Goal: Task Accomplishment & Management: Manage account settings

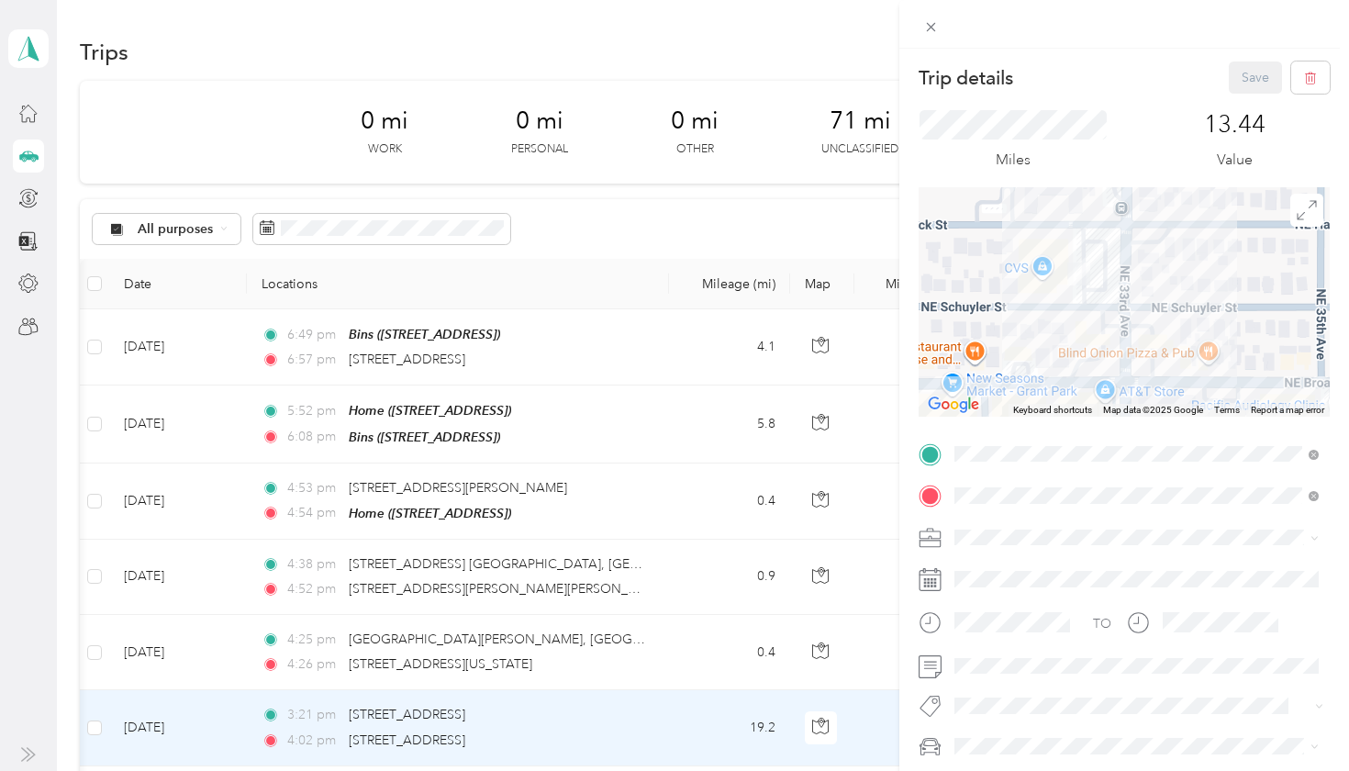
scroll to position [0, 176]
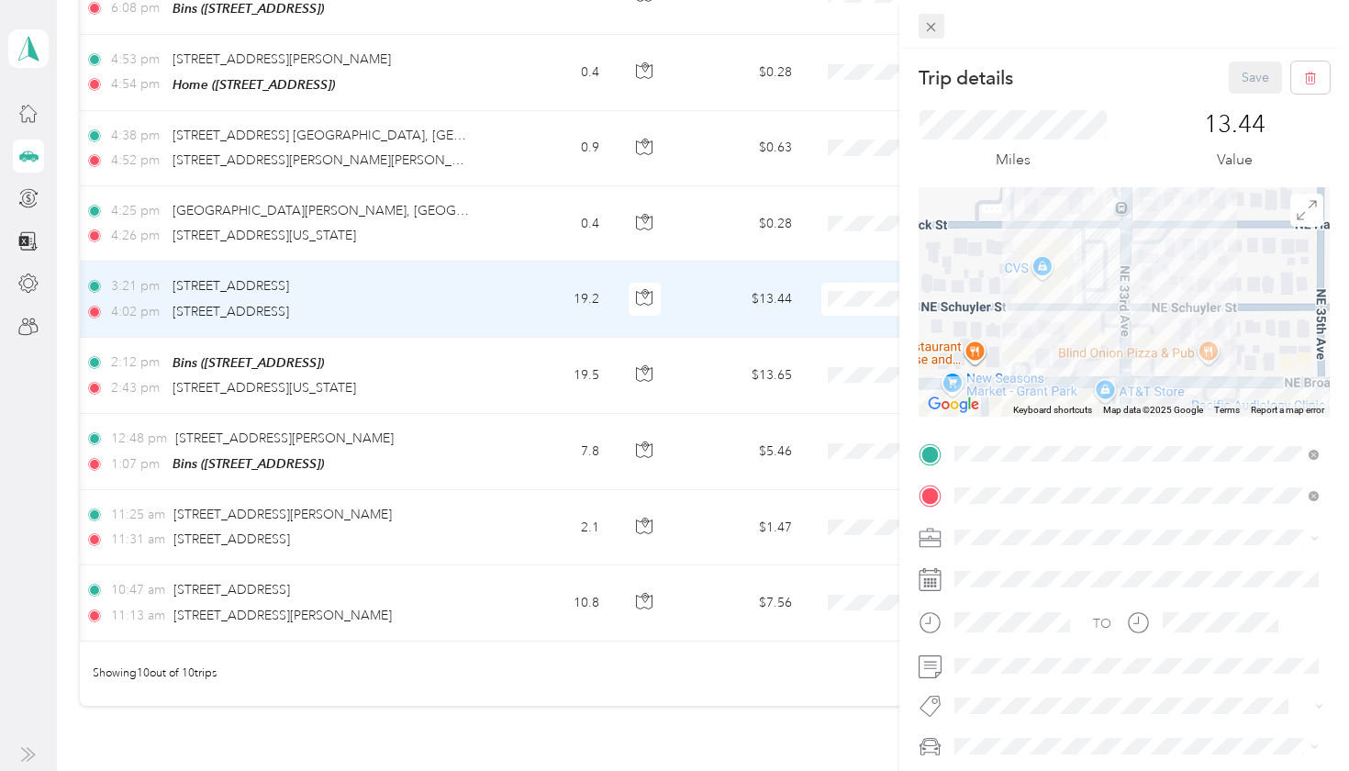
click at [935, 26] on icon at bounding box center [931, 27] width 16 height 16
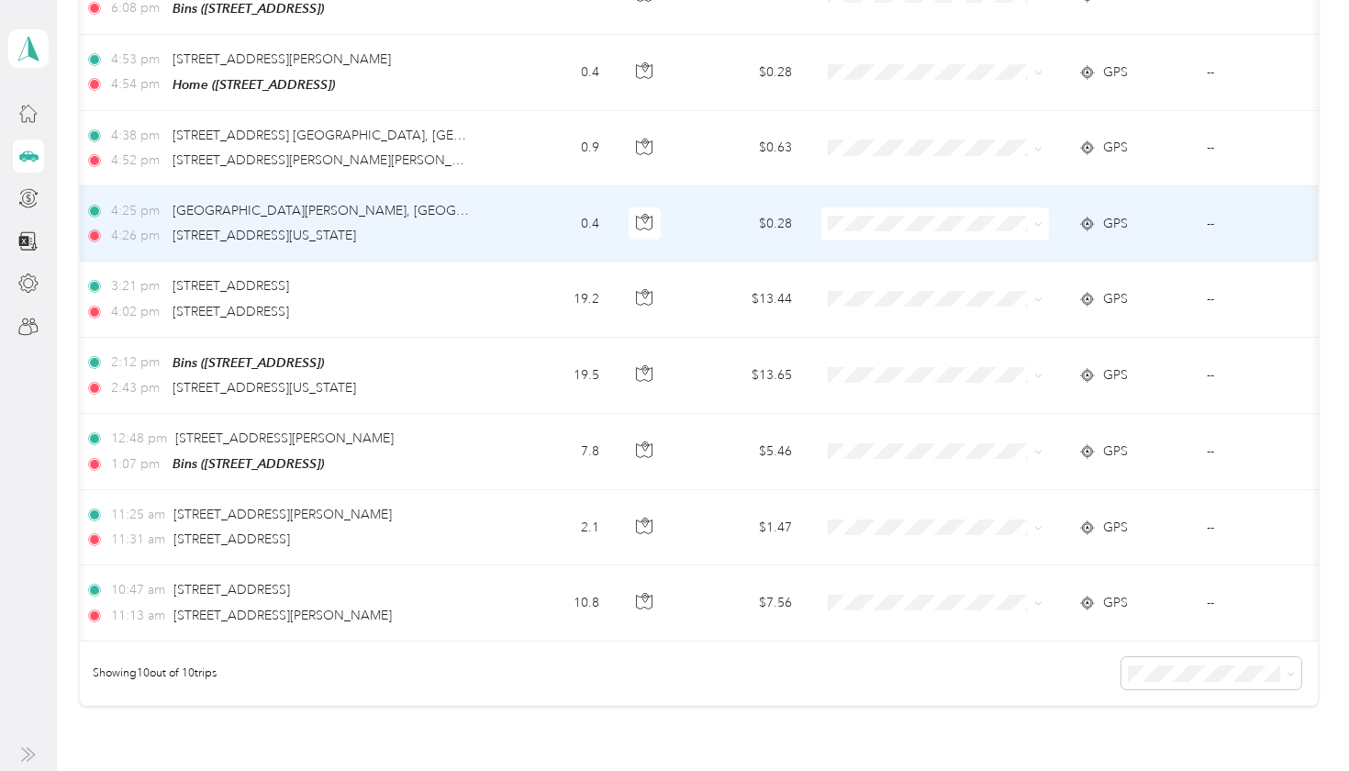
click at [1110, 214] on span "GPS" at bounding box center [1115, 224] width 25 height 20
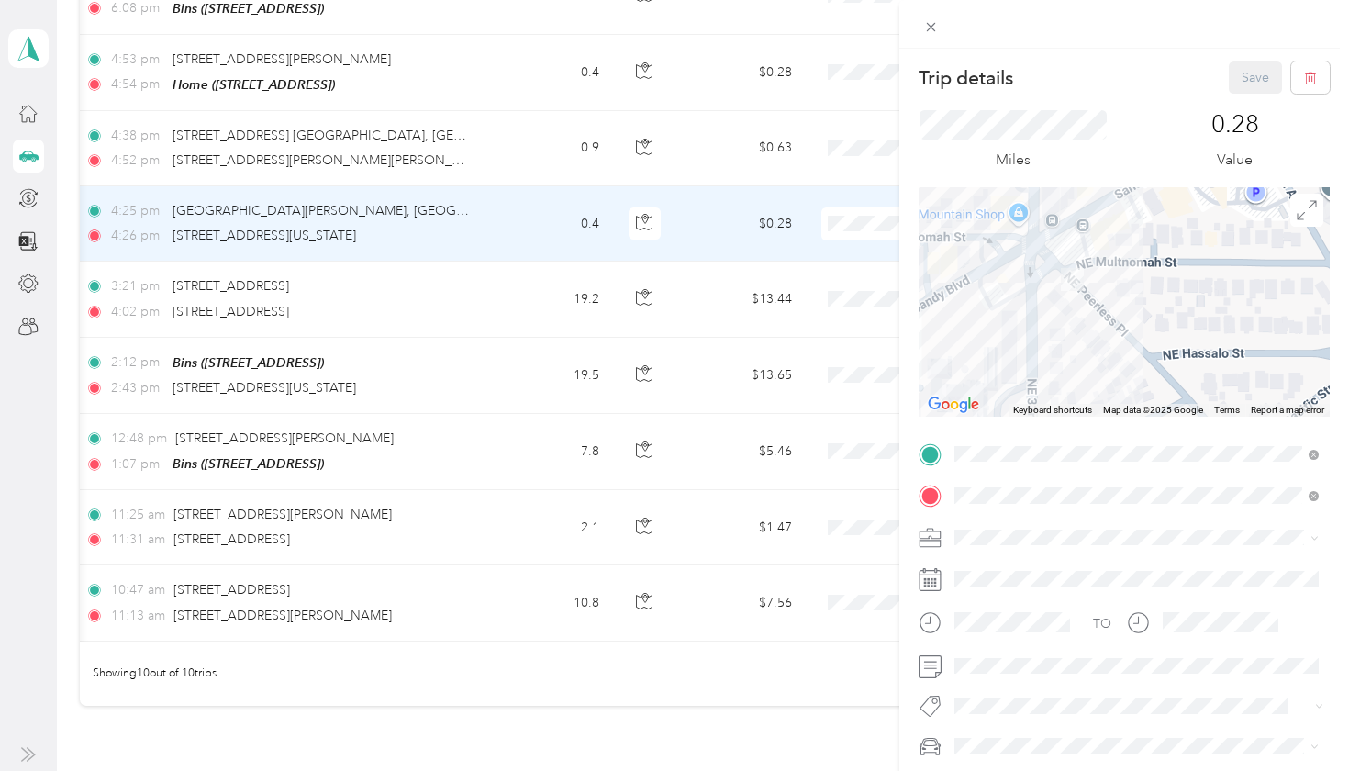
drag, startPoint x: 1157, startPoint y: 364, endPoint x: 1151, endPoint y: 255, distance: 109.4
click at [1151, 255] on div at bounding box center [1124, 301] width 411 height 229
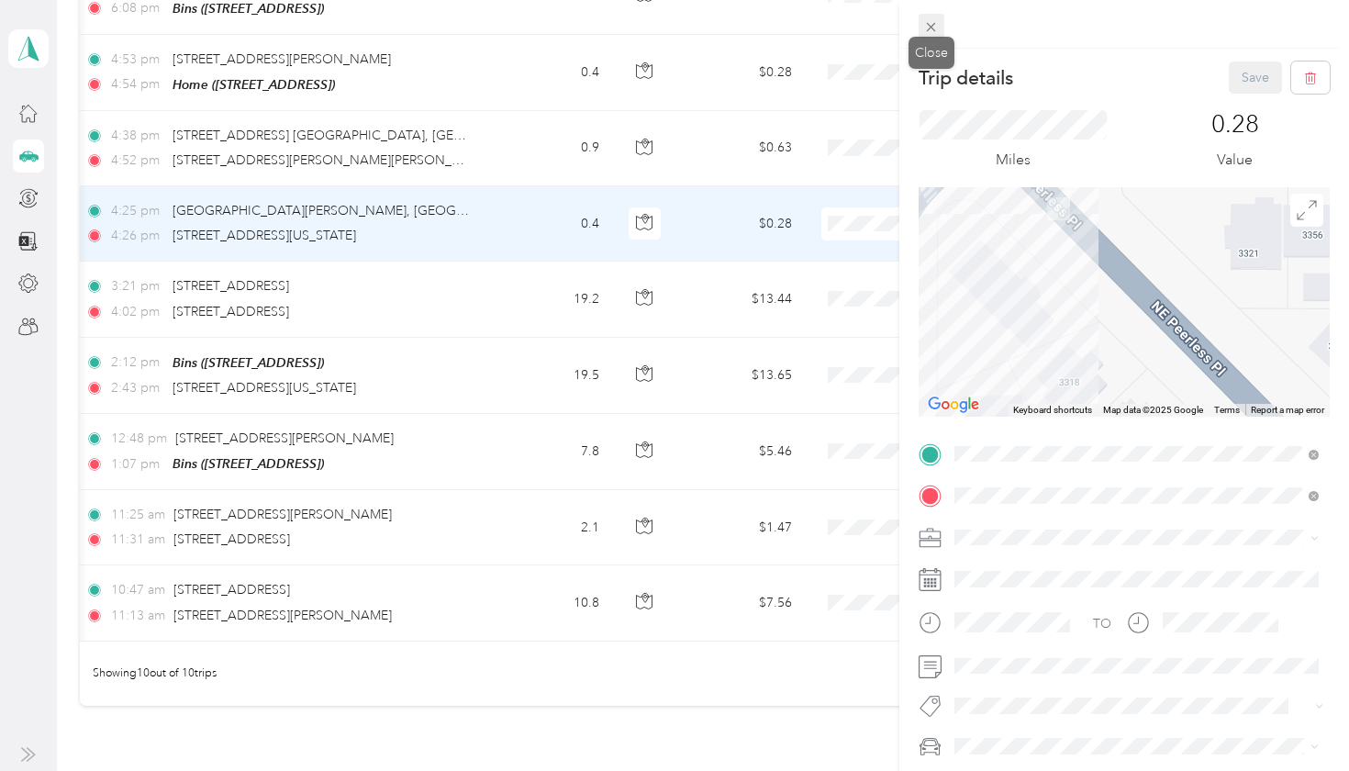
click at [931, 27] on icon at bounding box center [931, 27] width 16 height 16
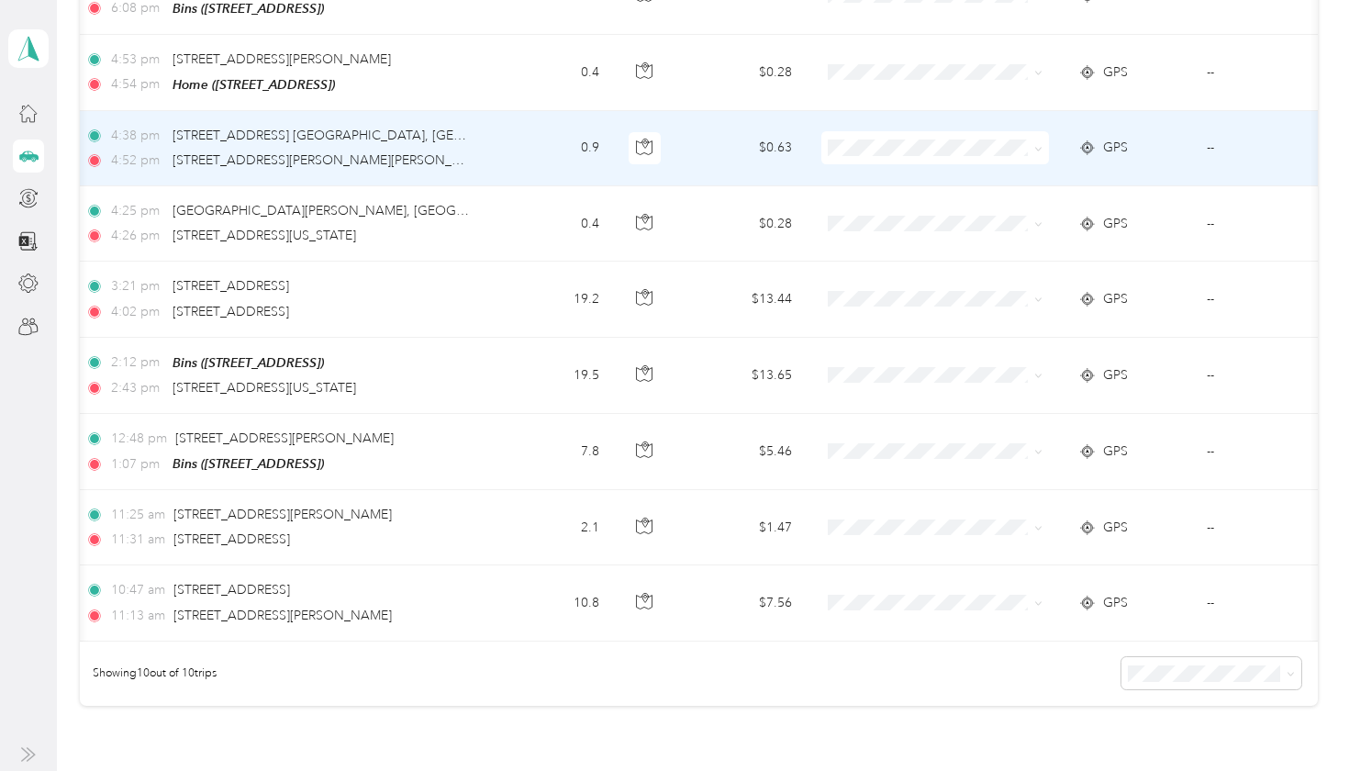
click at [1099, 142] on div "GPS" at bounding box center [1127, 148] width 99 height 20
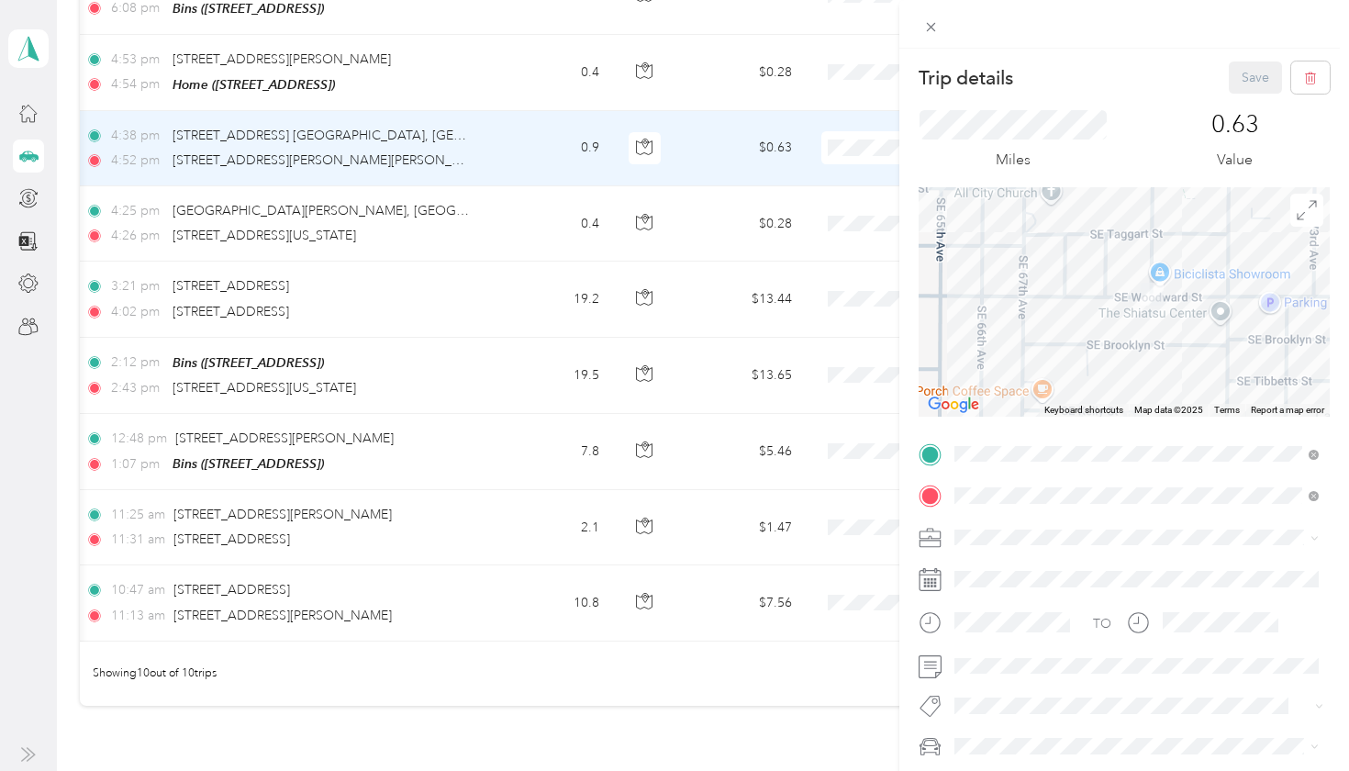
drag, startPoint x: 1276, startPoint y: 343, endPoint x: 1177, endPoint y: 268, distance: 123.7
click at [1177, 268] on div at bounding box center [1124, 301] width 411 height 229
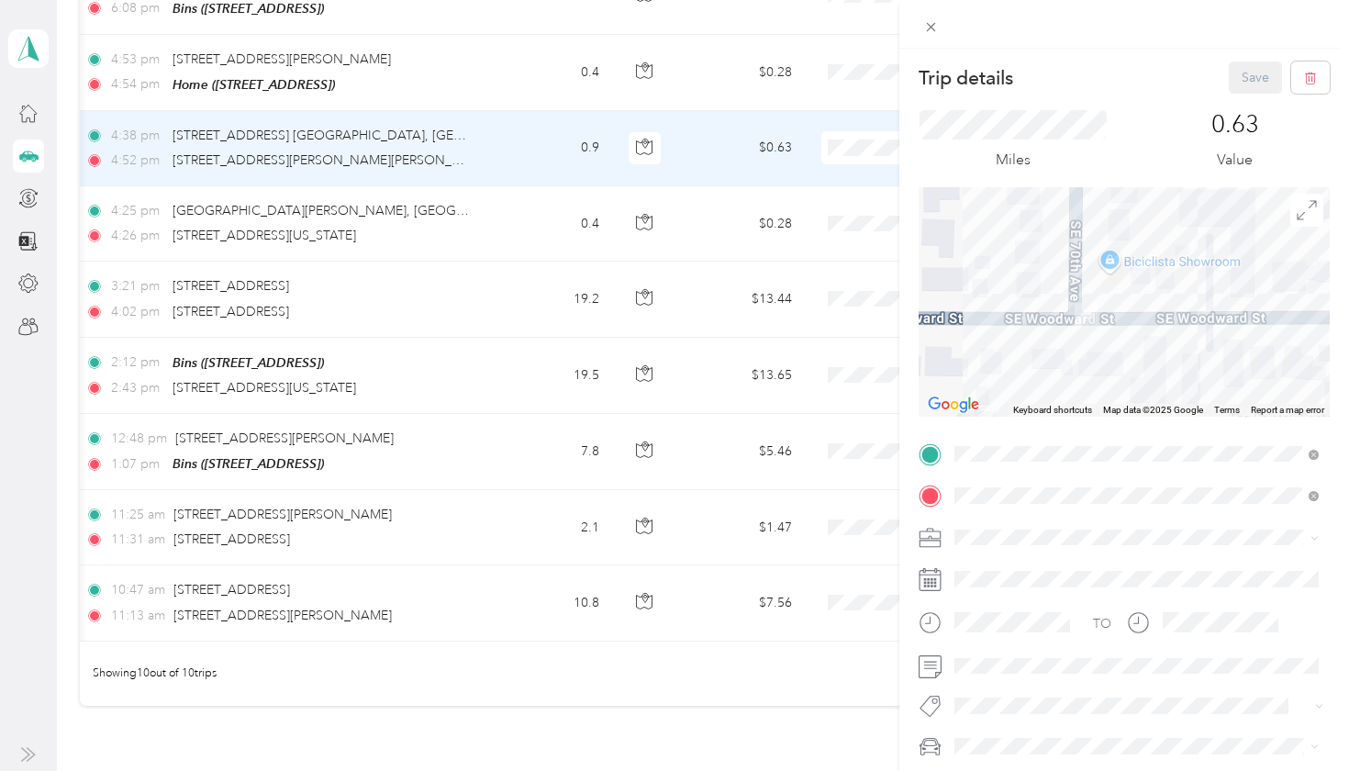
drag, startPoint x: 1161, startPoint y: 257, endPoint x: 1092, endPoint y: 381, distance: 141.7
click at [1092, 381] on div at bounding box center [1124, 301] width 411 height 229
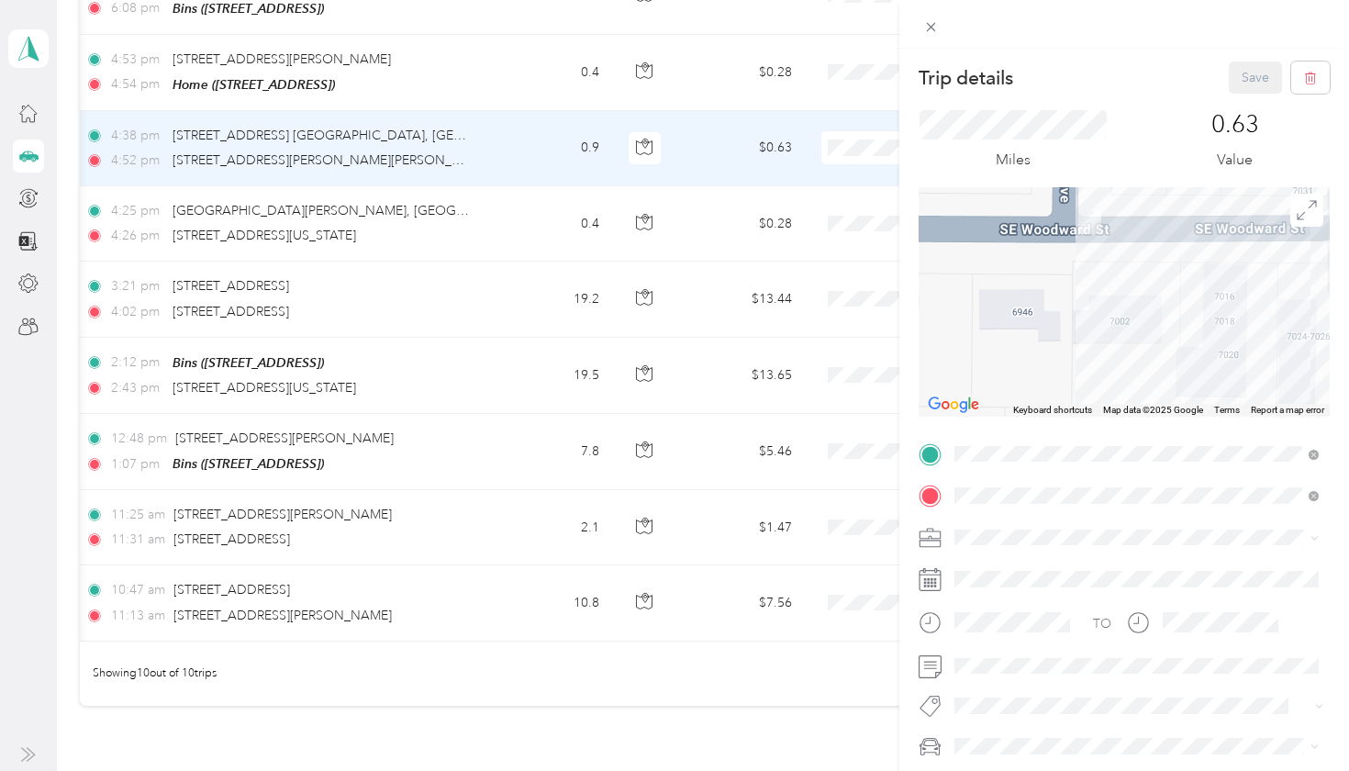
drag, startPoint x: 1102, startPoint y: 328, endPoint x: 1148, endPoint y: 267, distance: 76.0
click at [1148, 267] on div at bounding box center [1124, 301] width 411 height 229
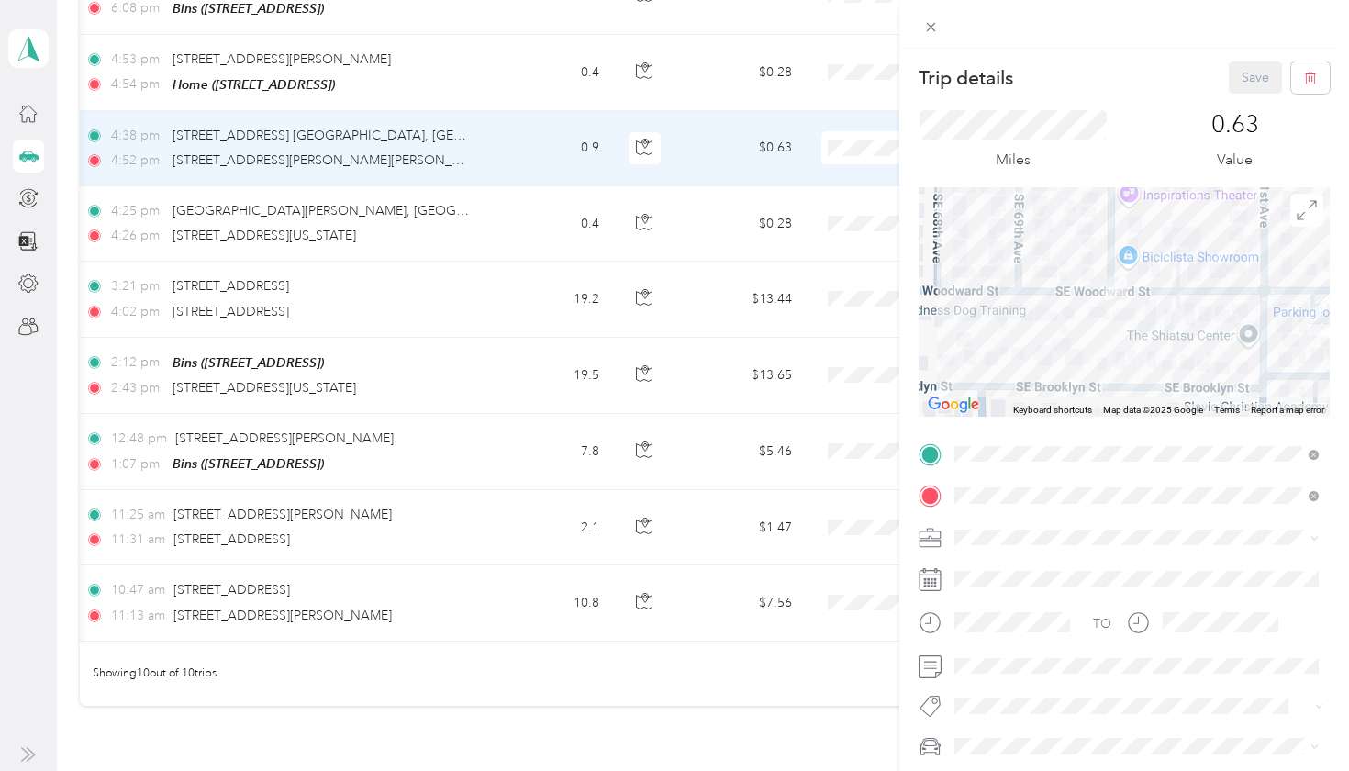
click at [1201, 531] on div "Trip details Save This trip cannot be edited because it is either under review,…" at bounding box center [1124, 450] width 411 height 779
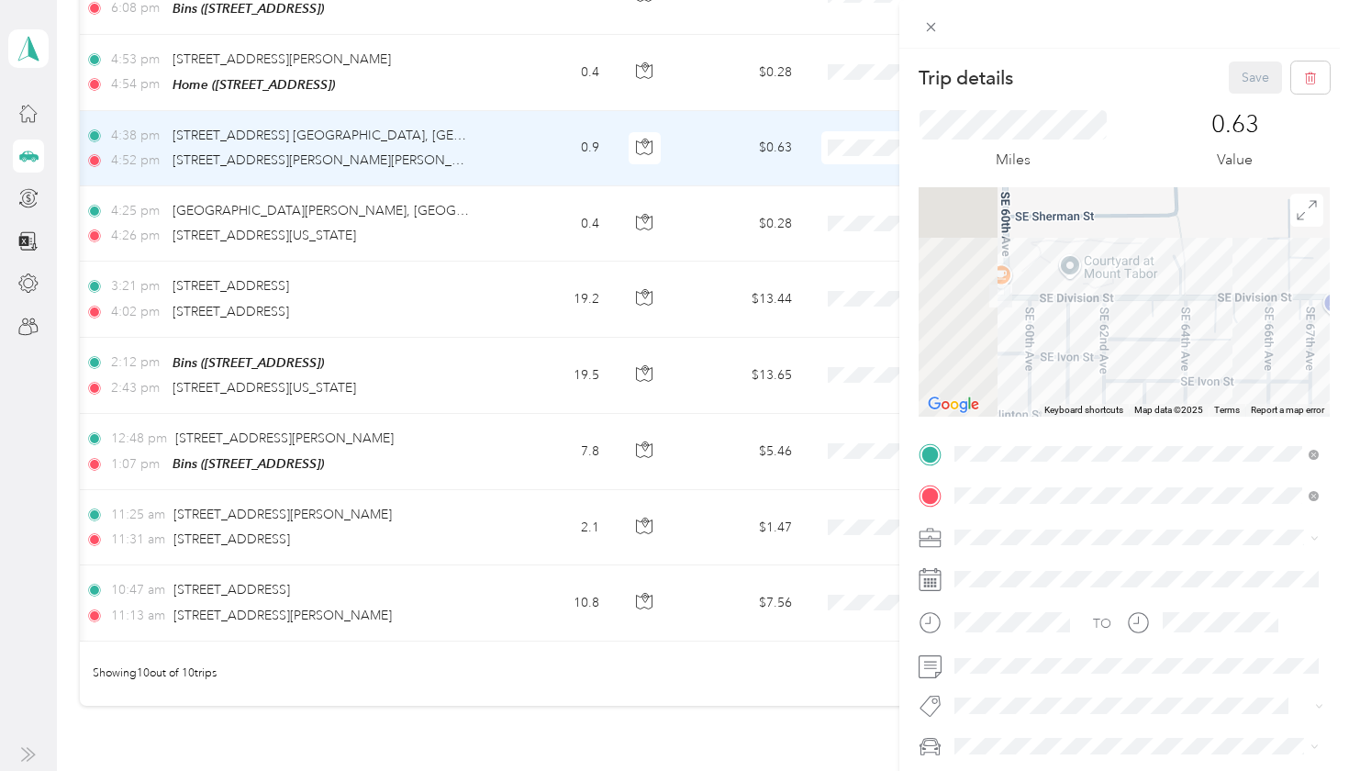
drag, startPoint x: 1040, startPoint y: 263, endPoint x: 1297, endPoint y: 258, distance: 257.0
click at [1297, 258] on div at bounding box center [1124, 301] width 411 height 229
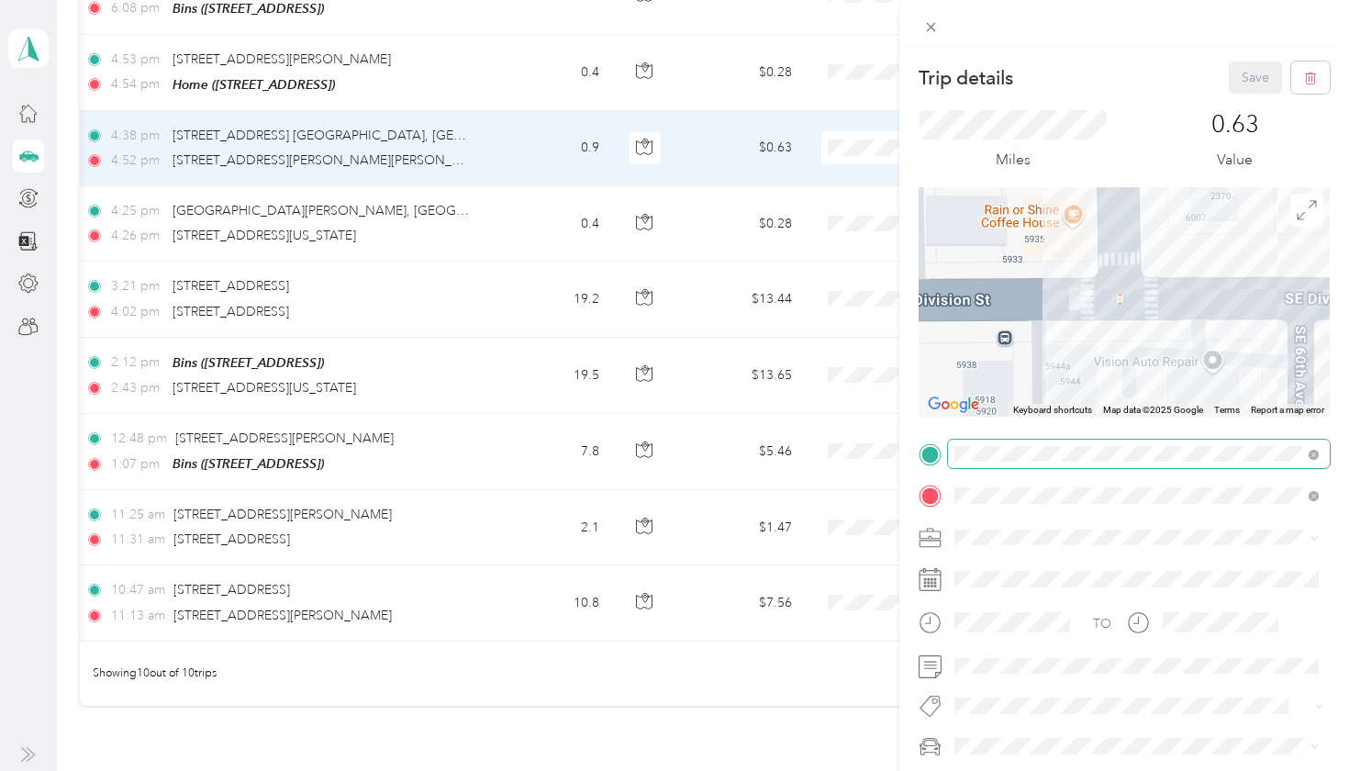
drag, startPoint x: 1166, startPoint y: 269, endPoint x: 1063, endPoint y: 444, distance: 203.7
click at [1063, 444] on div "Trip details Save This trip cannot be edited because it is either under review,…" at bounding box center [1124, 450] width 411 height 779
